Goal: Obtain resource: Obtain resource

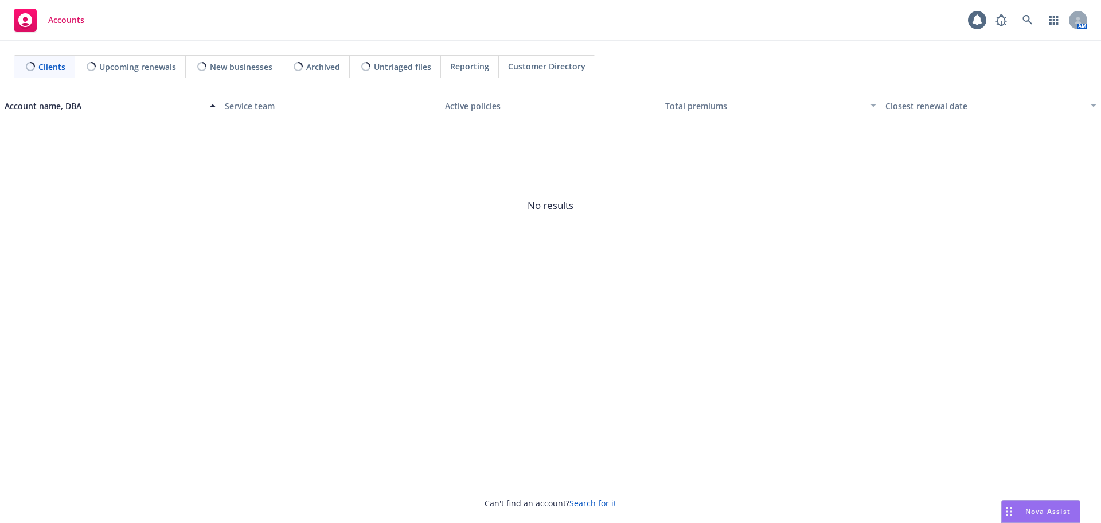
click at [1010, 507] on icon "Drag to move" at bounding box center [1009, 511] width 5 height 9
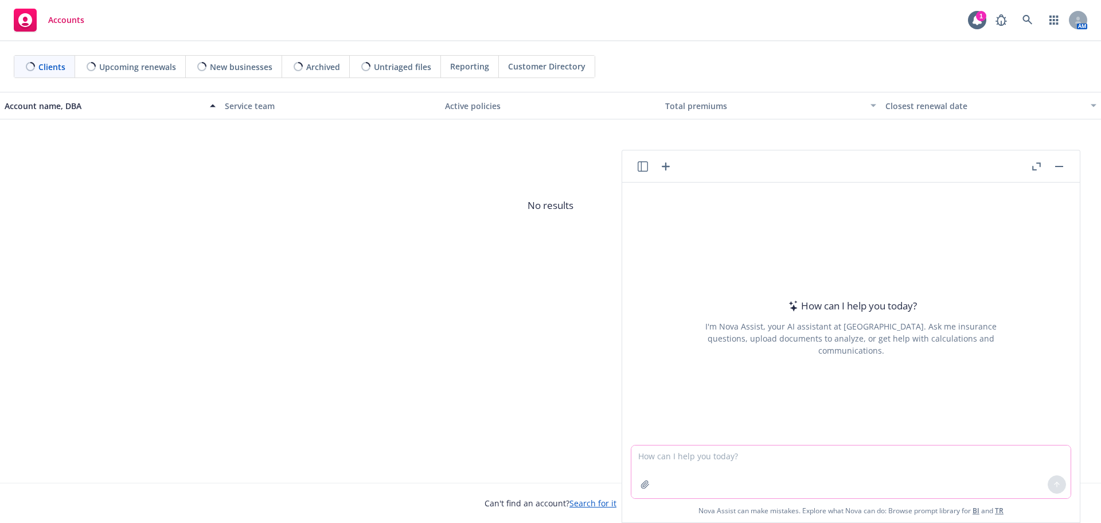
click at [742, 460] on textarea at bounding box center [851, 471] width 439 height 53
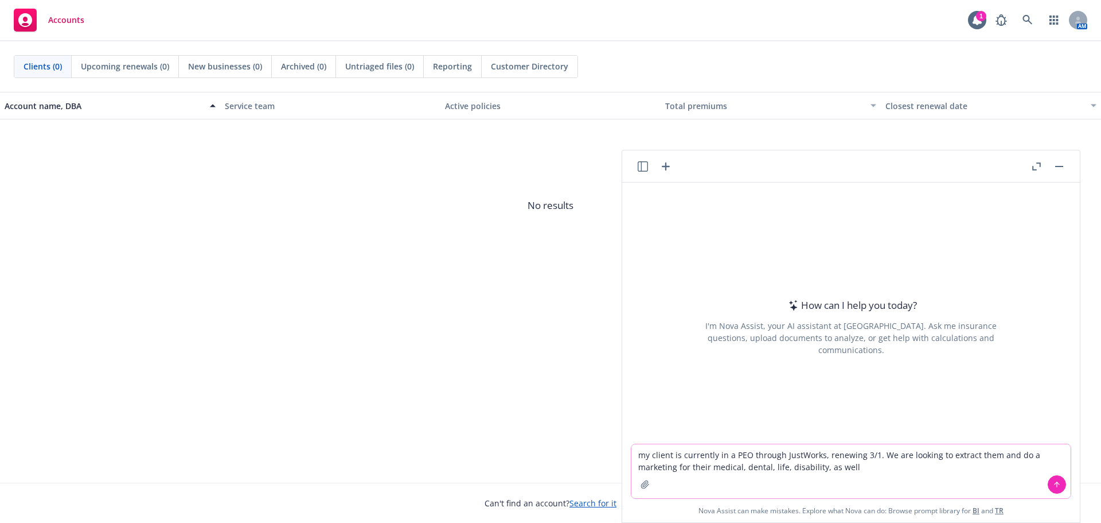
click at [843, 469] on textarea "my client is currently in a PEO through JustWorks, renewing 3/1. We are looking…" at bounding box center [851, 471] width 439 height 54
click at [865, 469] on textarea "my client is currently in a PEO through JustWorks, renewing 3/1. We are looking…" at bounding box center [851, 471] width 439 height 54
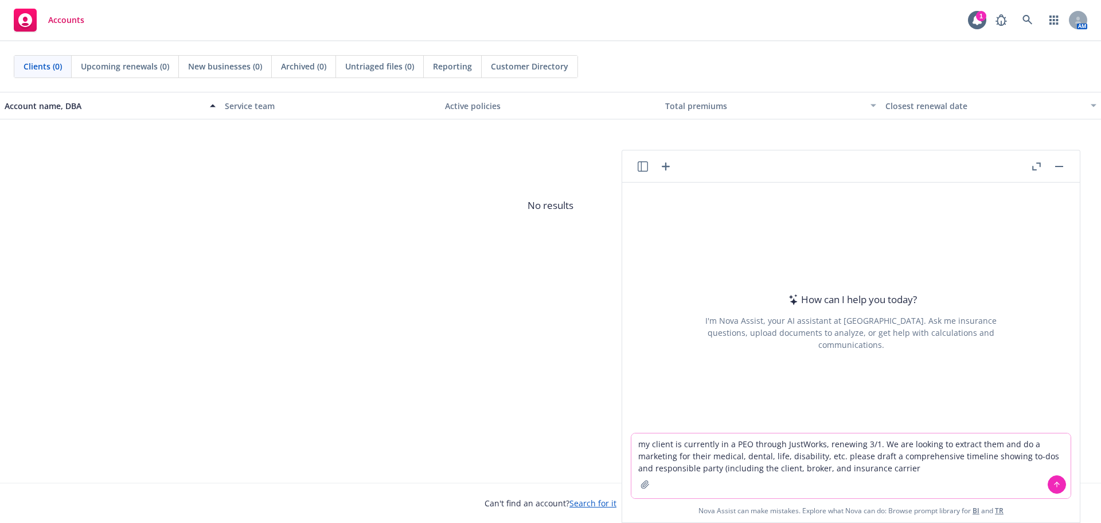
type textarea "my client is currently in a PEO through JustWorks, renewing 3/1. We are looking…"
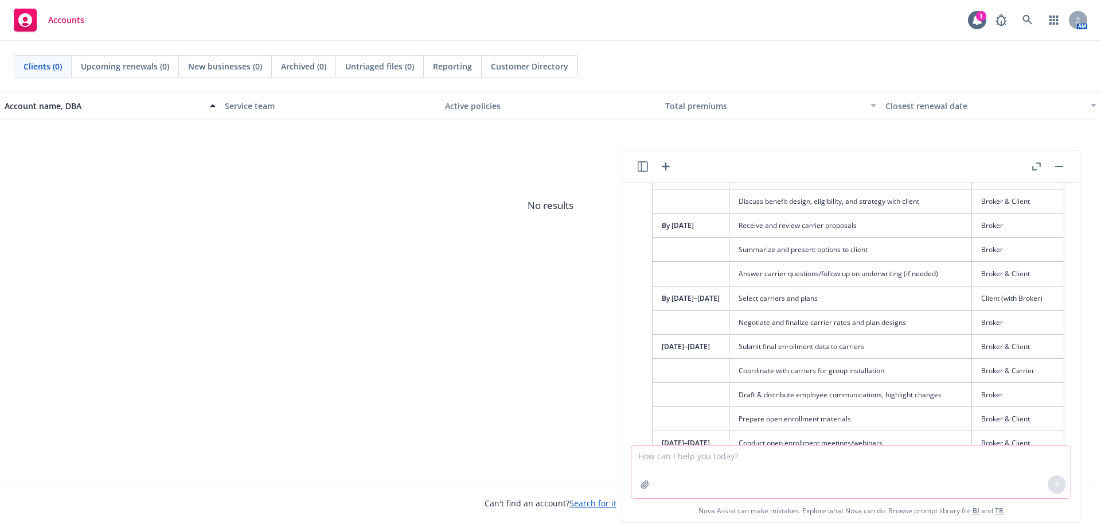
scroll to position [615, 0]
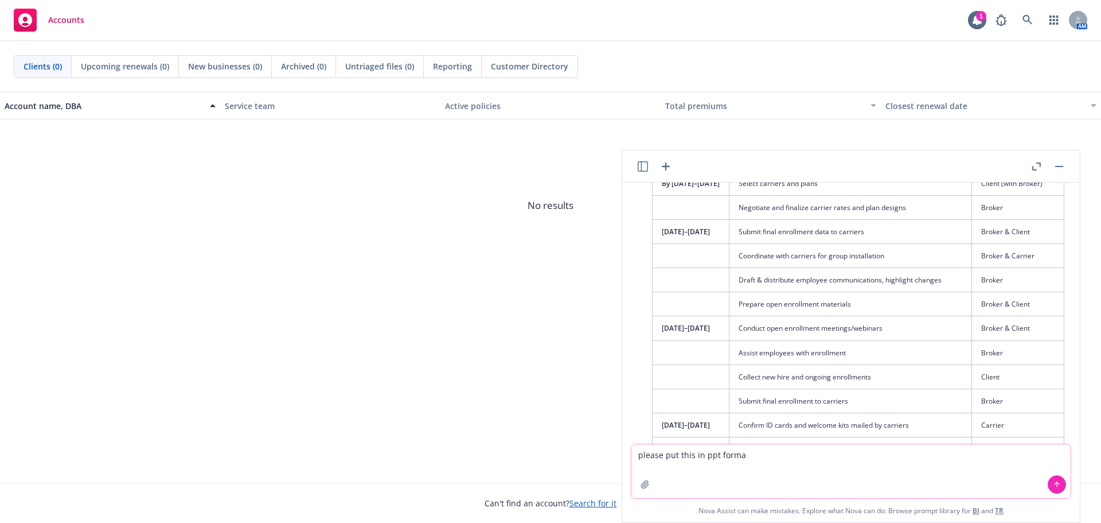
type textarea "please put this in ppt format"
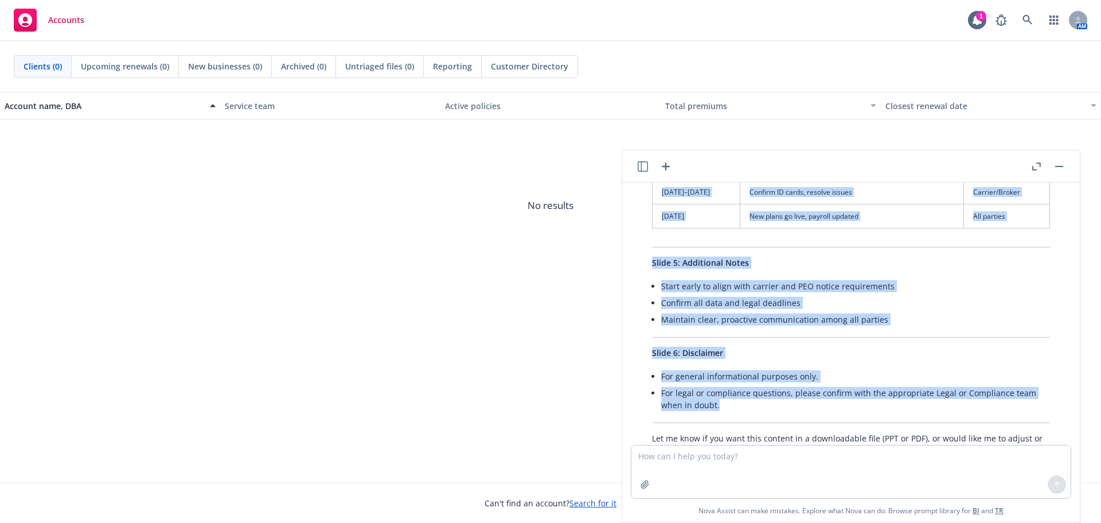
scroll to position [1846, 0]
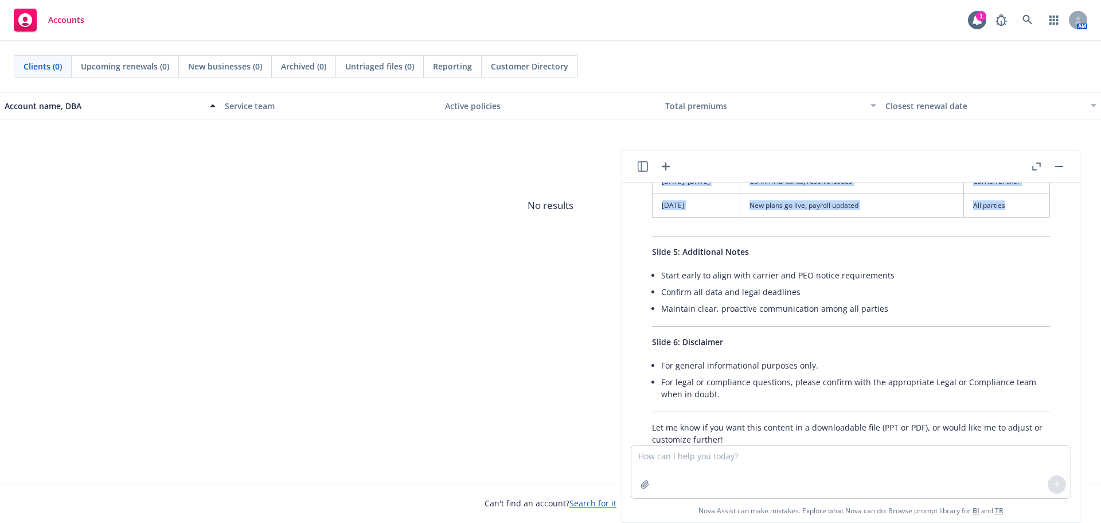
drag, startPoint x: 663, startPoint y: 283, endPoint x: 1005, endPoint y: 207, distance: 350.2
click at [1005, 207] on table "Timing Task Responsible Immediately Notify client & schedule kickoff Broker/Cli…" at bounding box center [851, 37] width 398 height 361
copy table "Timing Task Responsible Immediately Notify client & schedule kickoff Broker/Cli…"
click at [592, 270] on span "No results" at bounding box center [550, 205] width 1101 height 172
